Goal: Transaction & Acquisition: Purchase product/service

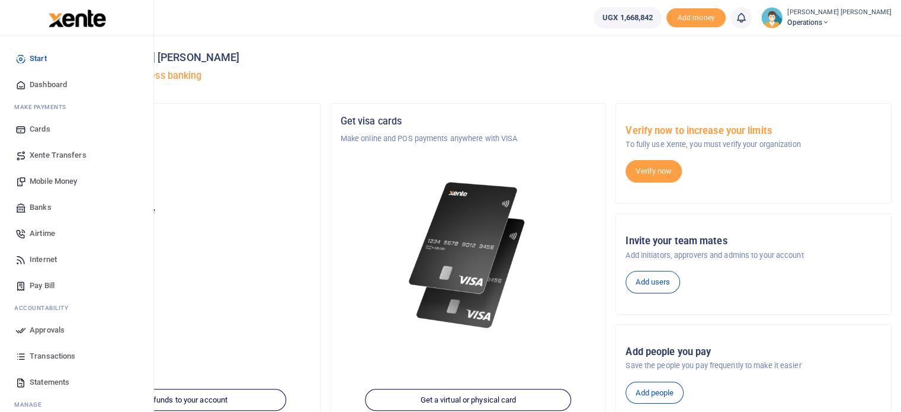
click at [41, 357] on span "Transactions" at bounding box center [53, 356] width 46 height 12
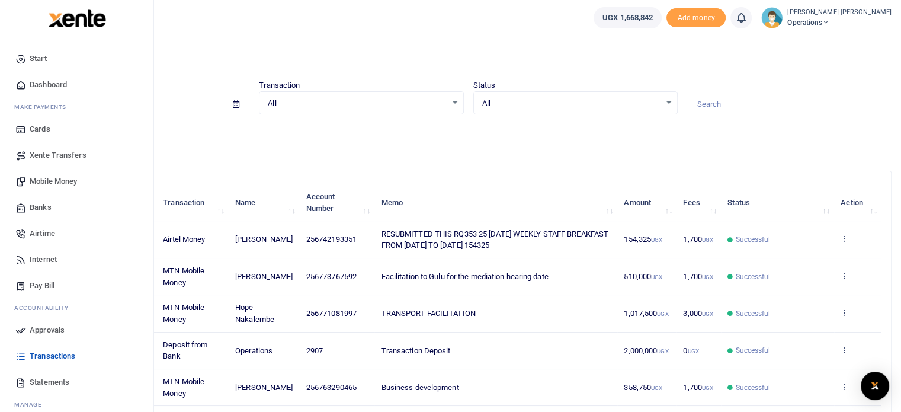
click at [52, 177] on span "Mobile Money" at bounding box center [53, 181] width 47 height 12
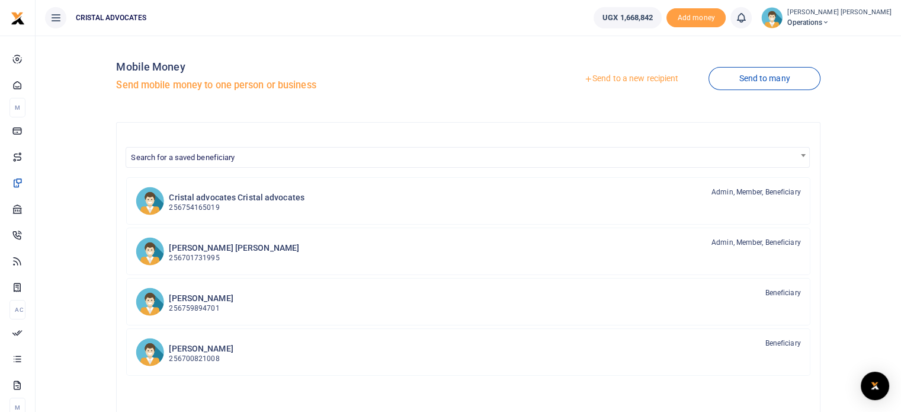
click at [648, 79] on link "Send to a new recipient" at bounding box center [631, 78] width 155 height 21
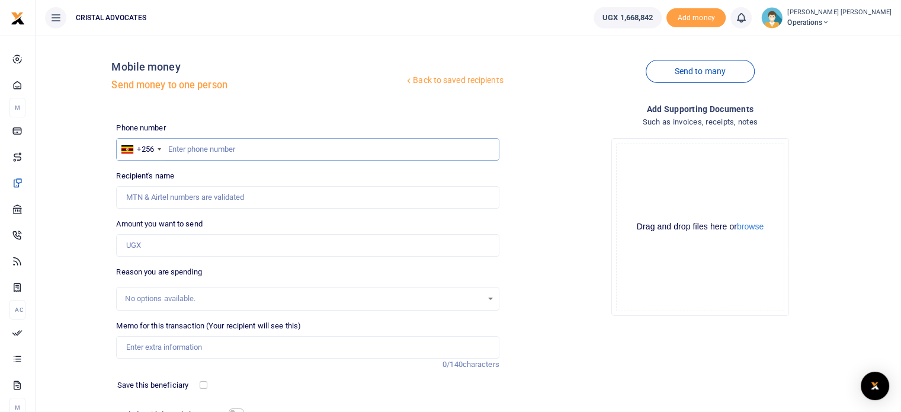
click at [180, 151] on input "text" at bounding box center [307, 149] width 383 height 23
type input "7"
type input "783018361"
type input "Tony Igune Tukei"
type input "783018361"
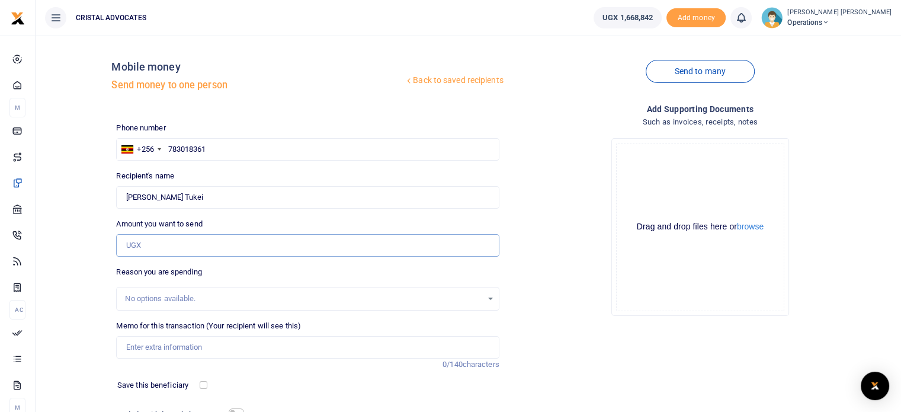
click at [201, 244] on input "Amount you want to send" at bounding box center [307, 245] width 383 height 23
type input "500,000"
click at [292, 302] on div "No options available." at bounding box center [303, 299] width 357 height 12
click at [325, 351] on input "Memo for this transaction (Your recipient will see this)" at bounding box center [307, 347] width 383 height 23
type input "plumbing"
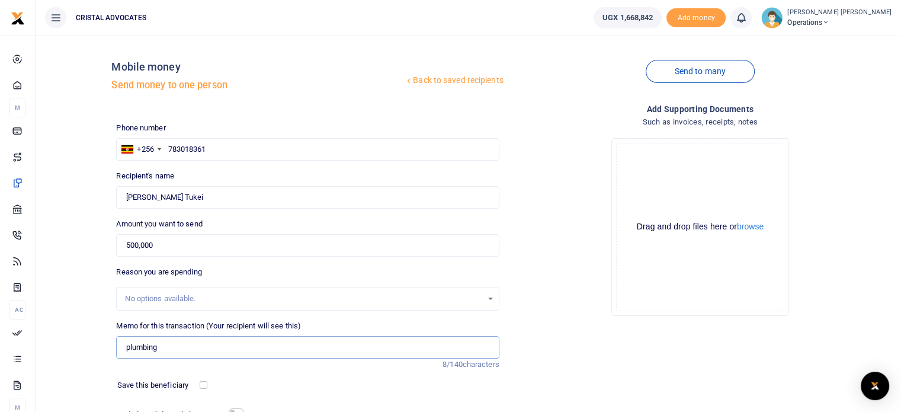
scroll to position [101, 0]
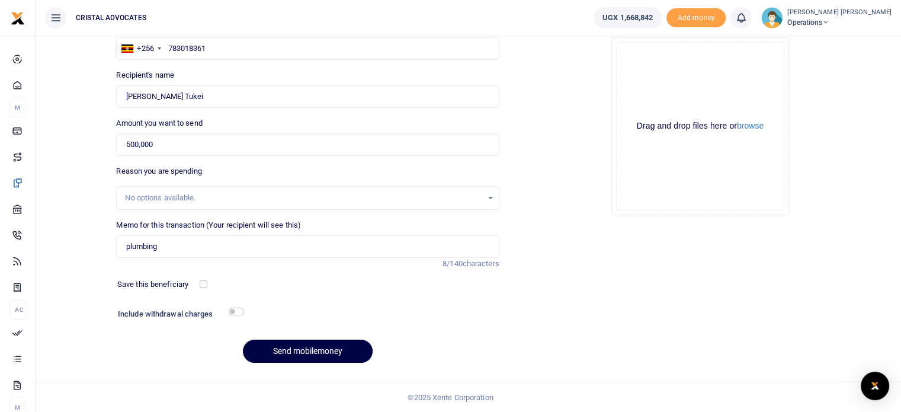
click at [241, 306] on div "Include withdrawal charges" at bounding box center [178, 315] width 130 height 19
click at [237, 313] on input "checkbox" at bounding box center [236, 312] width 15 height 8
checkbox input "true"
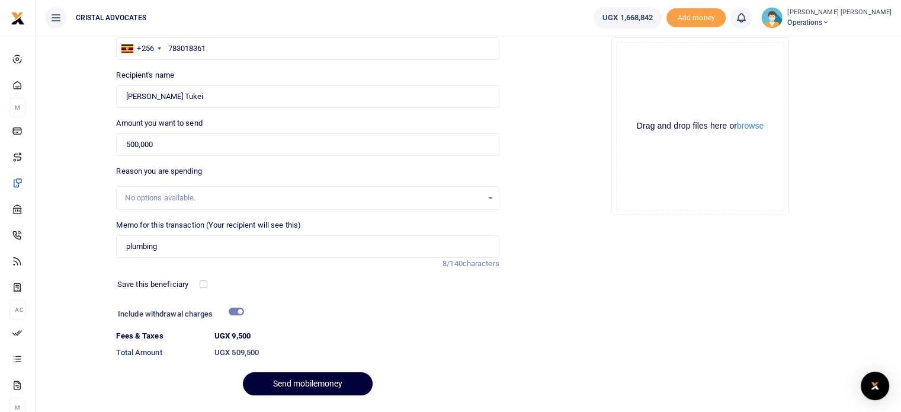
click at [297, 392] on button "Send mobilemoney" at bounding box center [308, 383] width 130 height 23
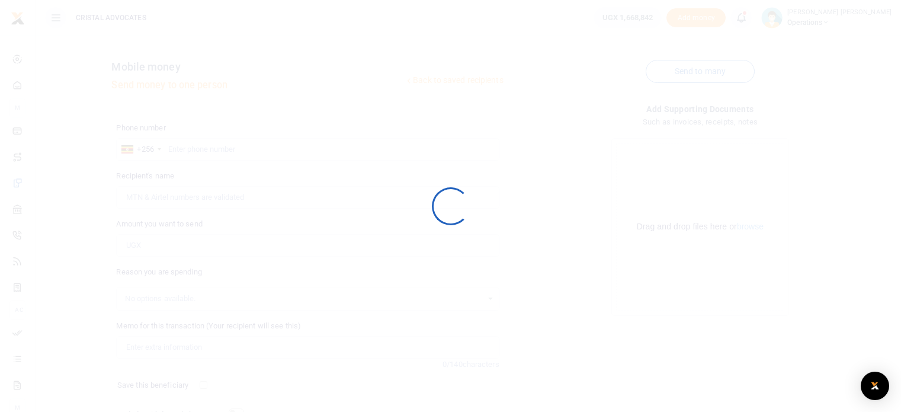
scroll to position [101, 0]
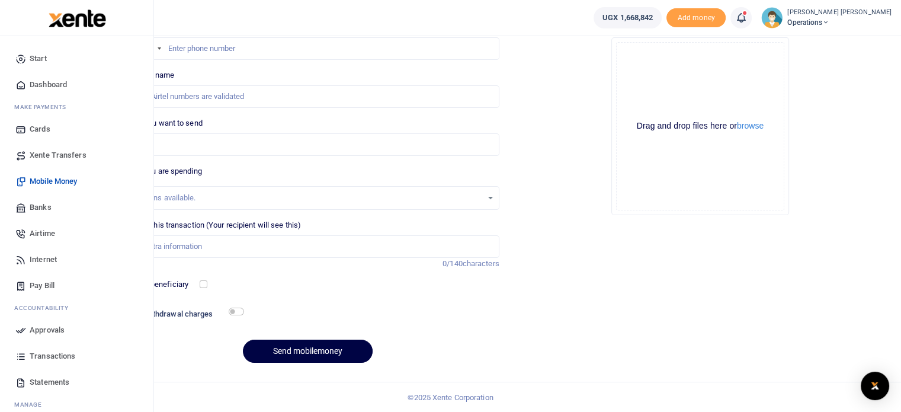
click at [43, 327] on span "Approvals" at bounding box center [47, 330] width 35 height 12
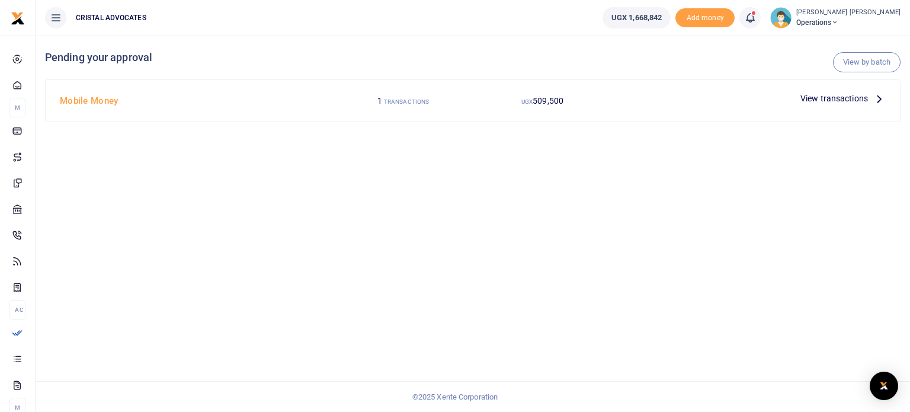
click at [879, 96] on icon at bounding box center [879, 98] width 13 height 13
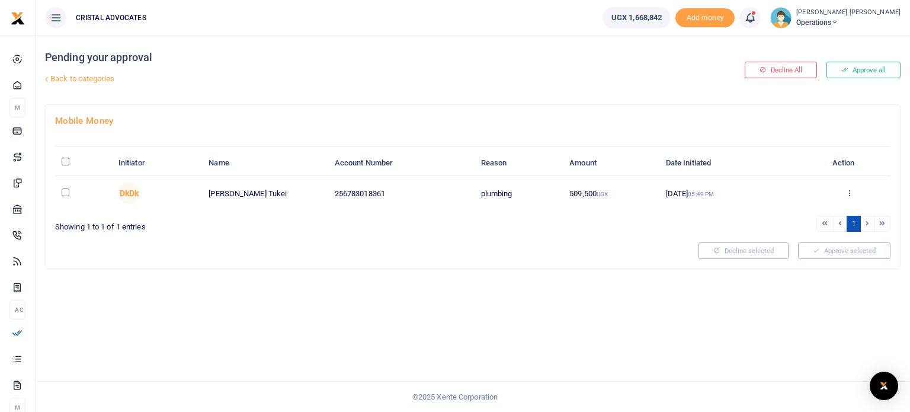
click at [72, 194] on td at bounding box center [83, 193] width 57 height 34
click at [63, 189] on input "checkbox" at bounding box center [66, 192] width 8 height 8
checkbox input "true"
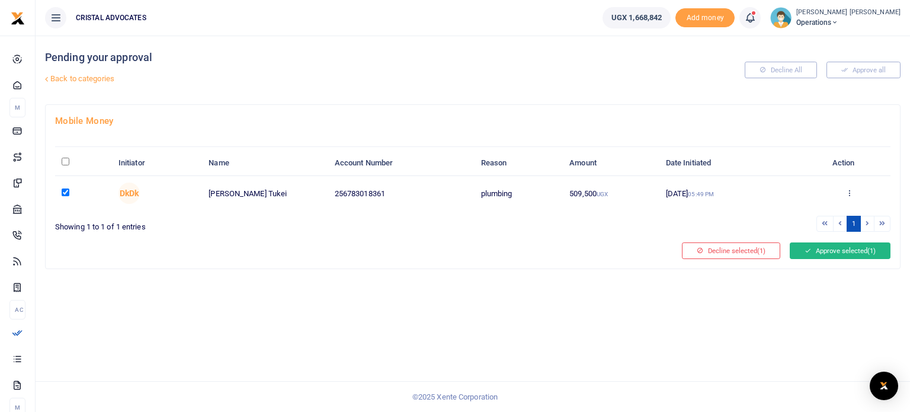
click at [846, 249] on button "Approve selected (1)" at bounding box center [840, 250] width 101 height 17
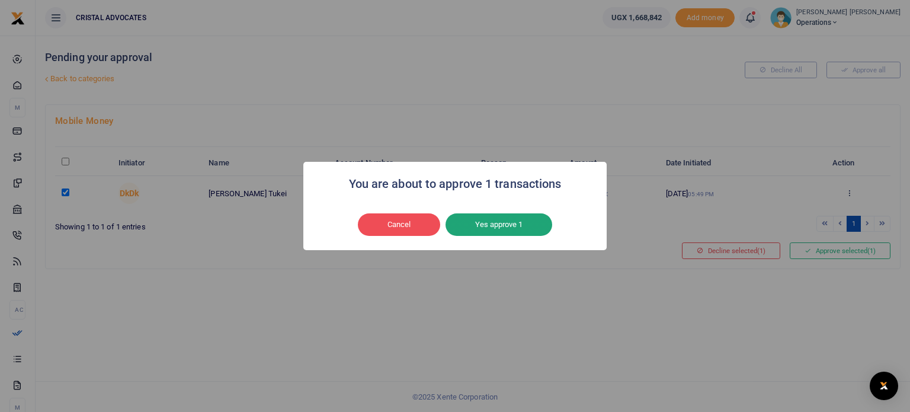
click at [493, 218] on button "Yes approve 1" at bounding box center [499, 224] width 107 height 23
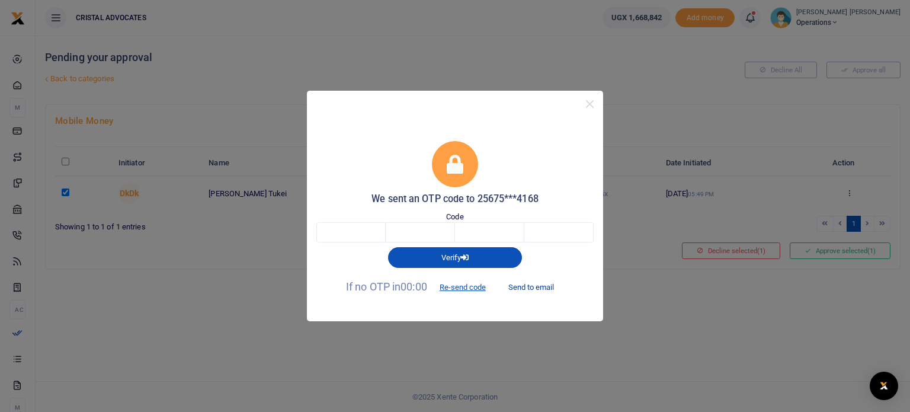
click at [523, 282] on button "Send to email" at bounding box center [531, 287] width 66 height 20
click at [355, 235] on input "text" at bounding box center [350, 232] width 69 height 20
type input "7"
type input "5"
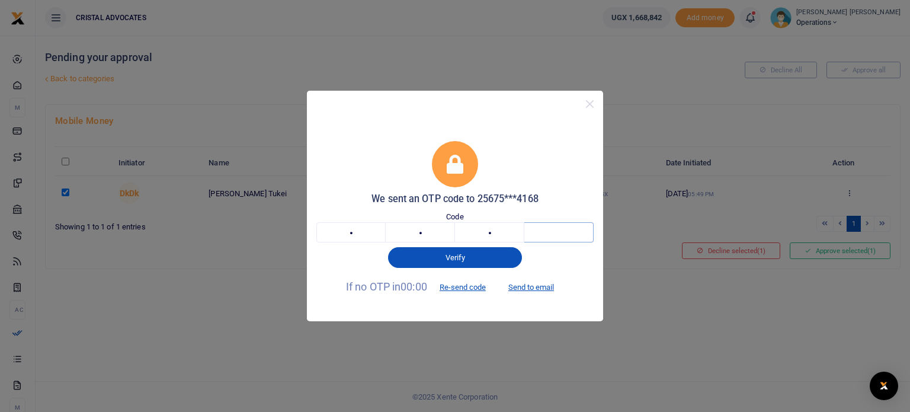
type input "8"
